Goal: Task Accomplishment & Management: Use online tool/utility

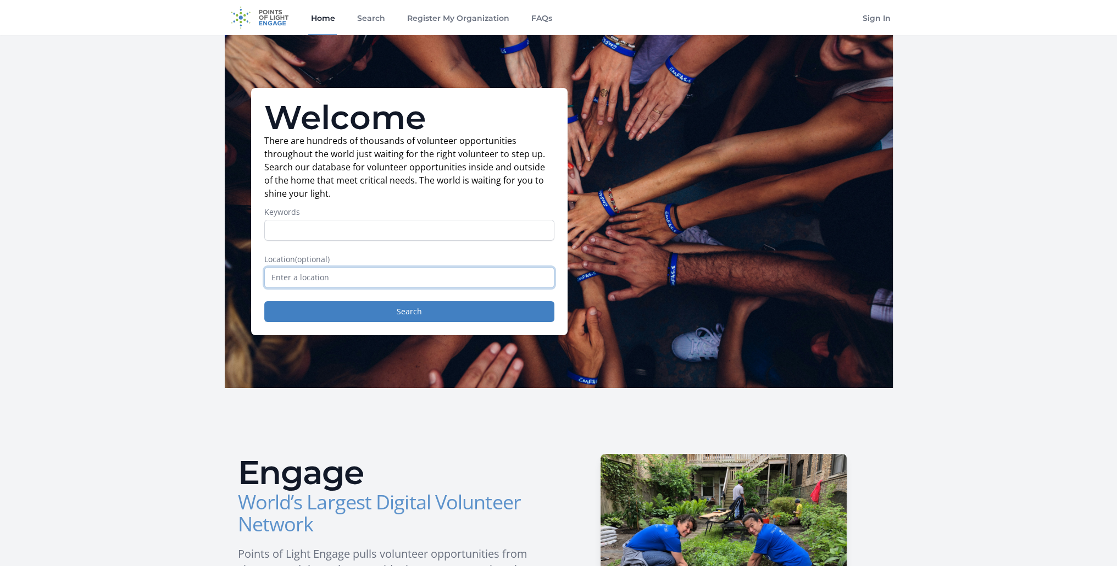
click at [331, 274] on input "text" at bounding box center [409, 277] width 290 height 21
click at [400, 310] on button "Search" at bounding box center [409, 311] width 290 height 21
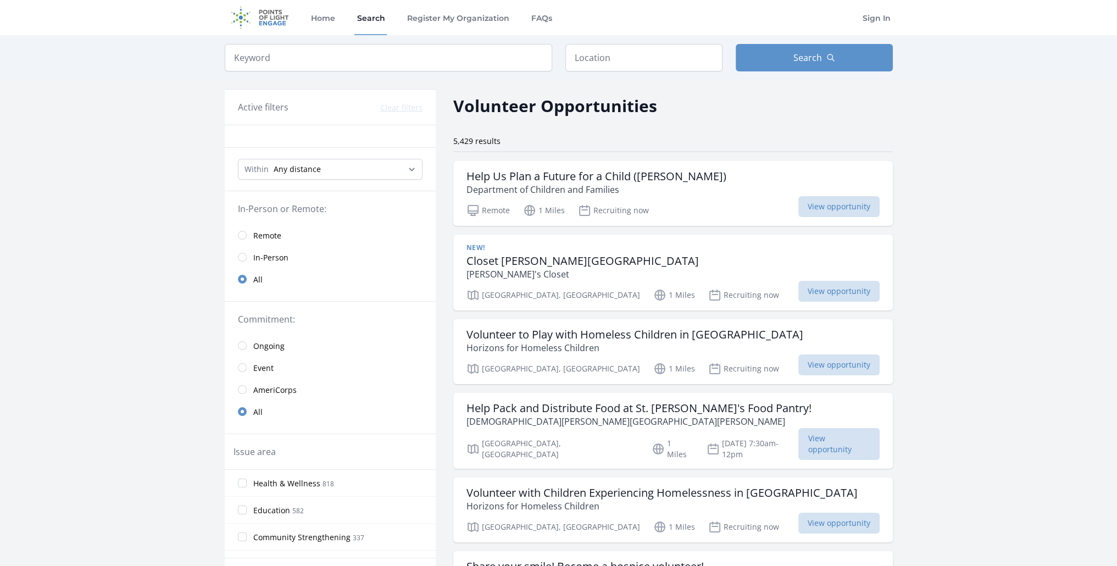
click at [263, 238] on span "Remote" at bounding box center [267, 235] width 28 height 11
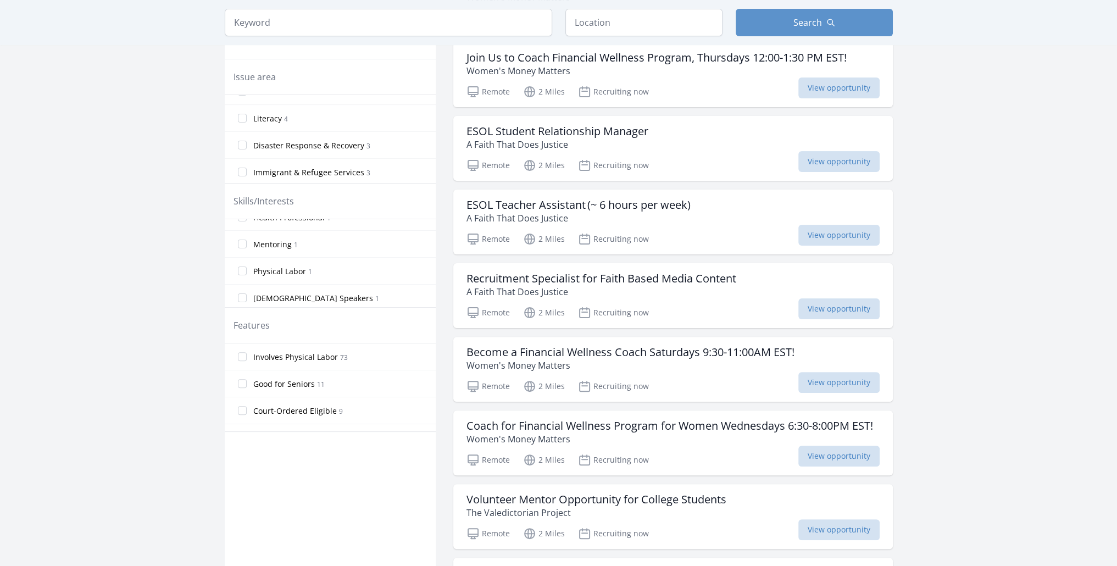
scroll to position [126, 0]
